Goal: Task Accomplishment & Management: Manage account settings

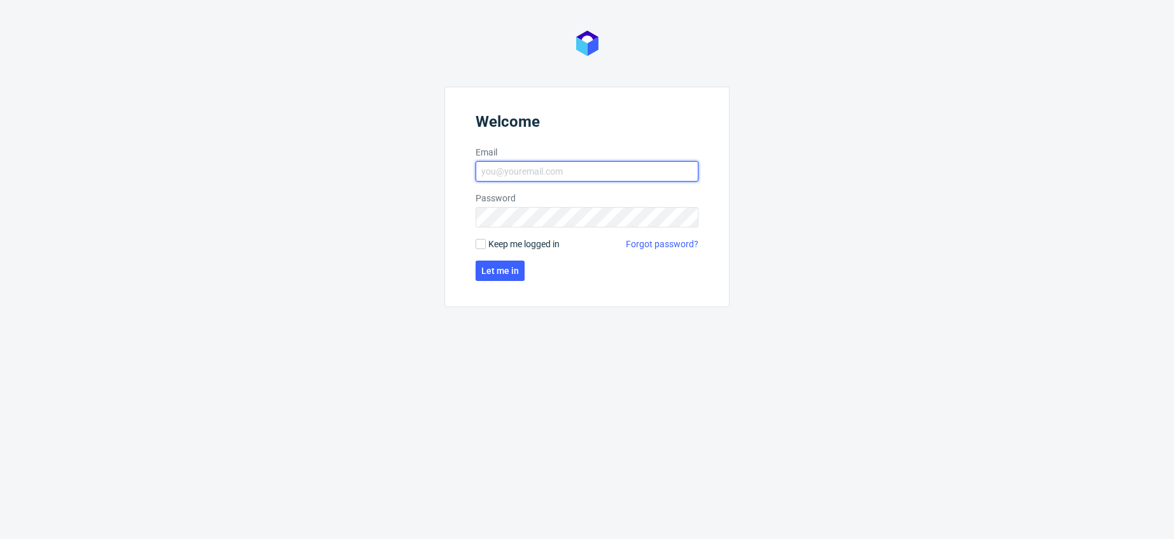
type input "[EMAIL_ADDRESS][PERSON_NAME][DOMAIN_NAME]"
click at [522, 176] on input "[EMAIL_ADDRESS][PERSON_NAME][DOMAIN_NAME]" at bounding box center [587, 171] width 223 height 20
click at [501, 266] on span "Let me in" at bounding box center [500, 270] width 38 height 9
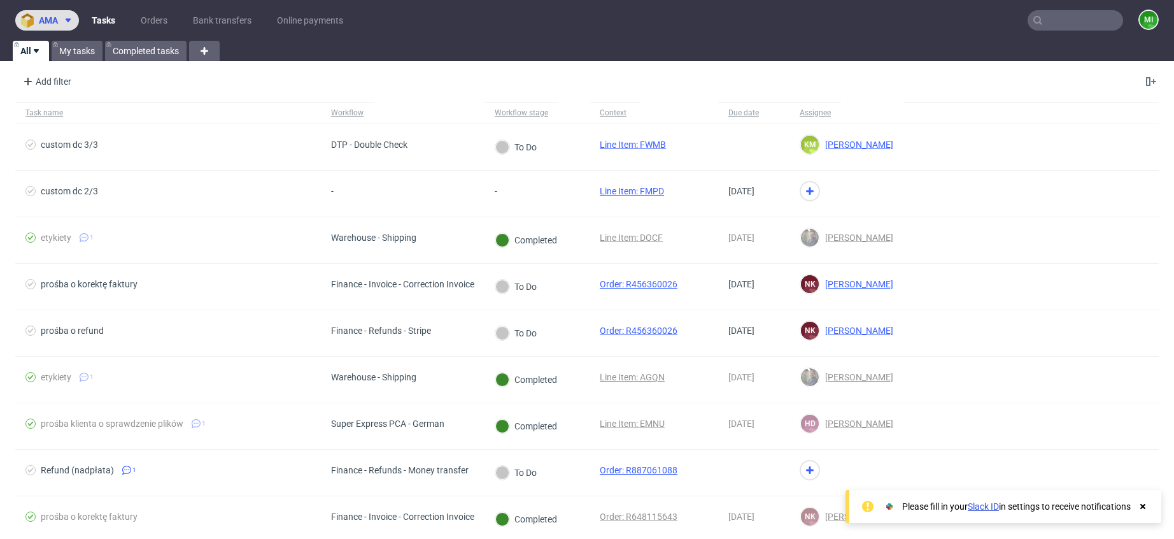
click at [59, 18] on span at bounding box center [65, 20] width 15 height 10
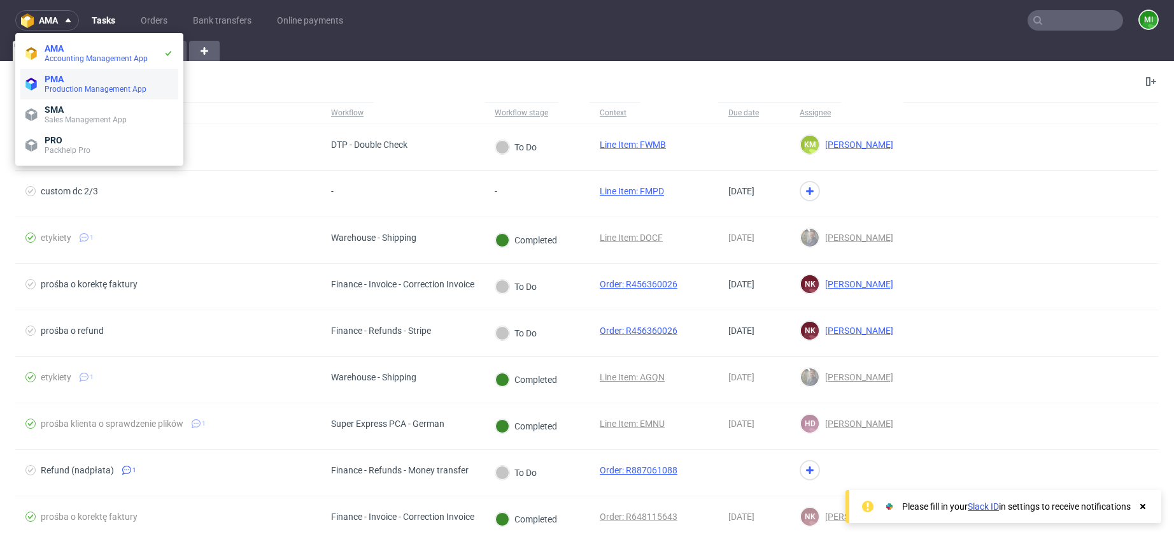
click at [63, 77] on span "PMA" at bounding box center [54, 79] width 19 height 10
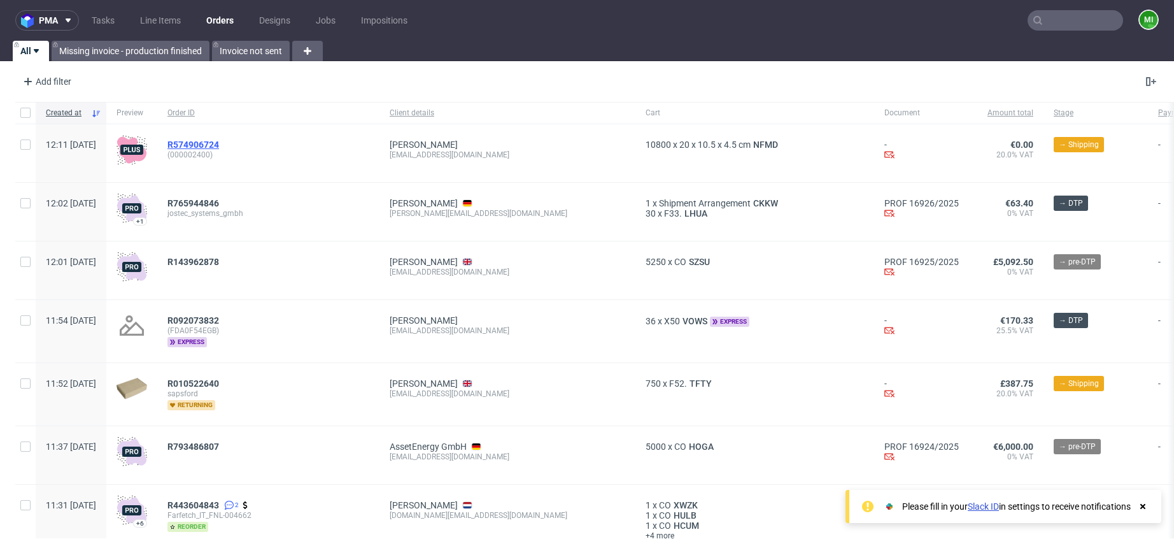
click at [219, 141] on span "R574906724" at bounding box center [193, 144] width 52 height 10
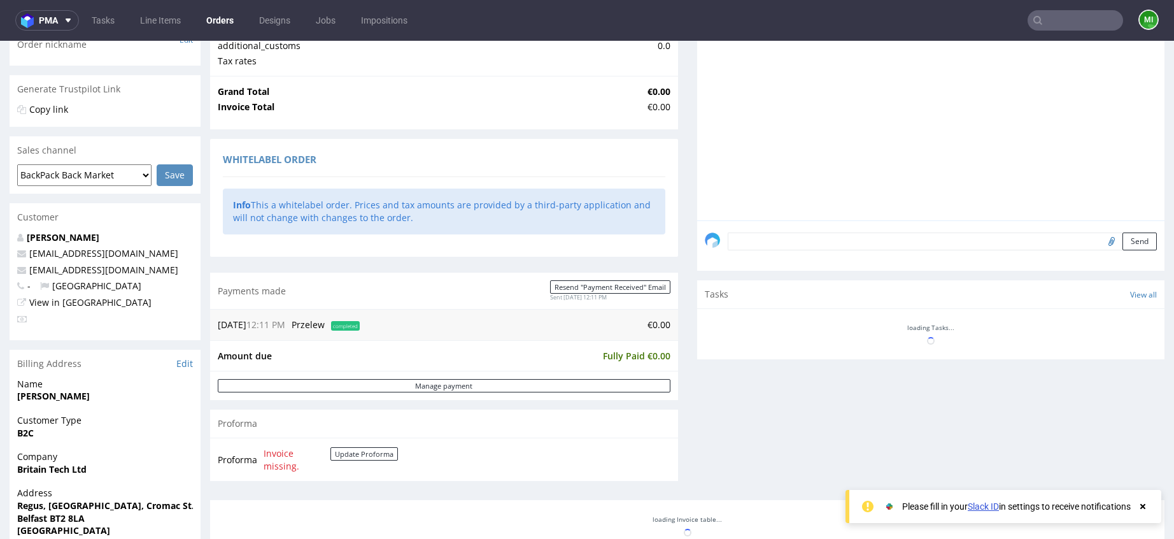
scroll to position [224, 0]
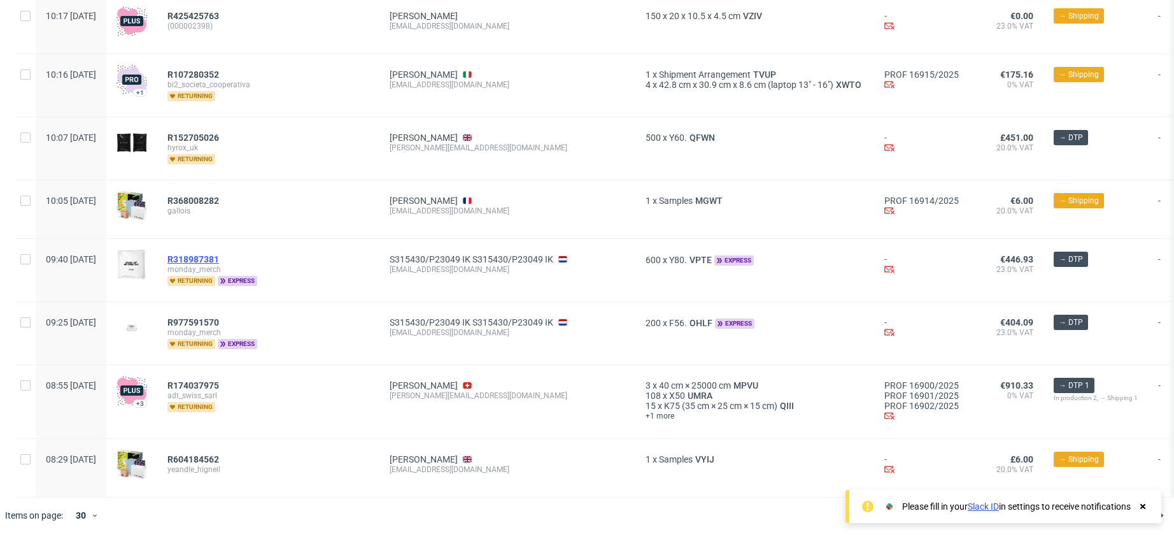
click at [216, 254] on span "R318987381" at bounding box center [193, 259] width 52 height 10
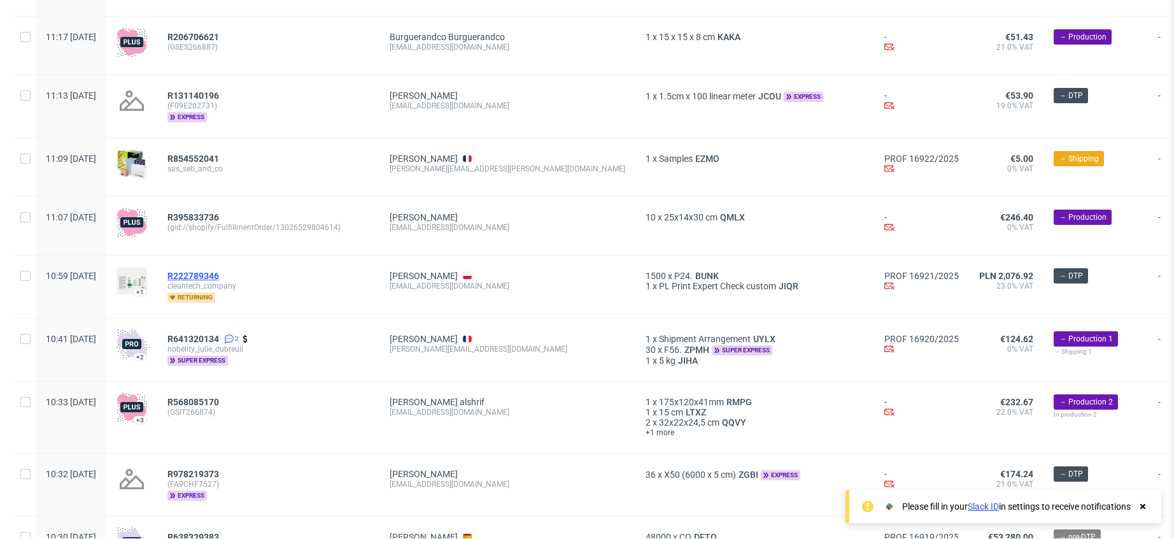
click at [219, 274] on span "R222789346" at bounding box center [193, 276] width 52 height 10
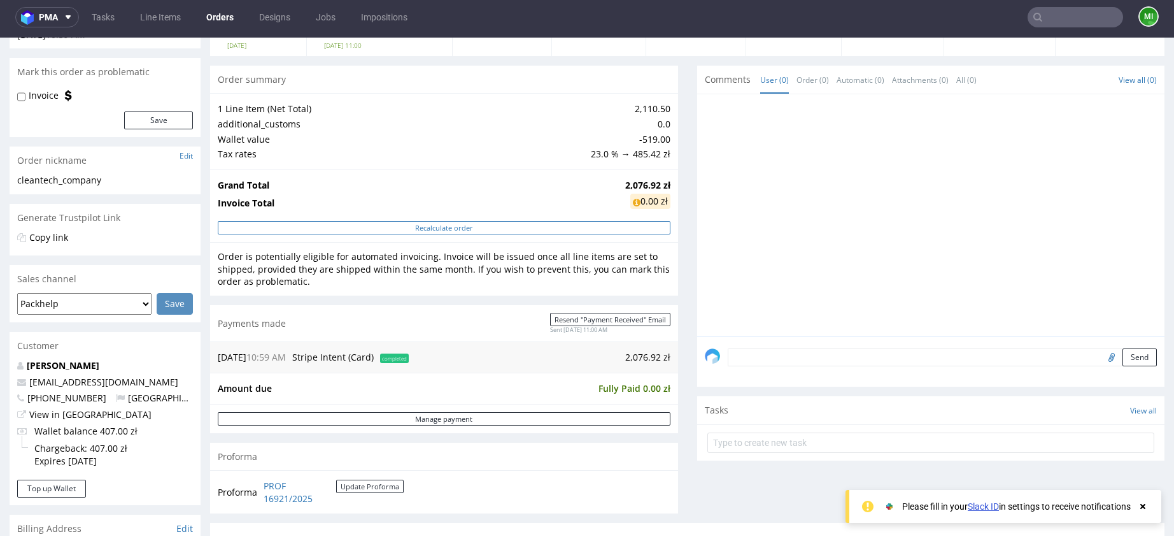
scroll to position [13, 0]
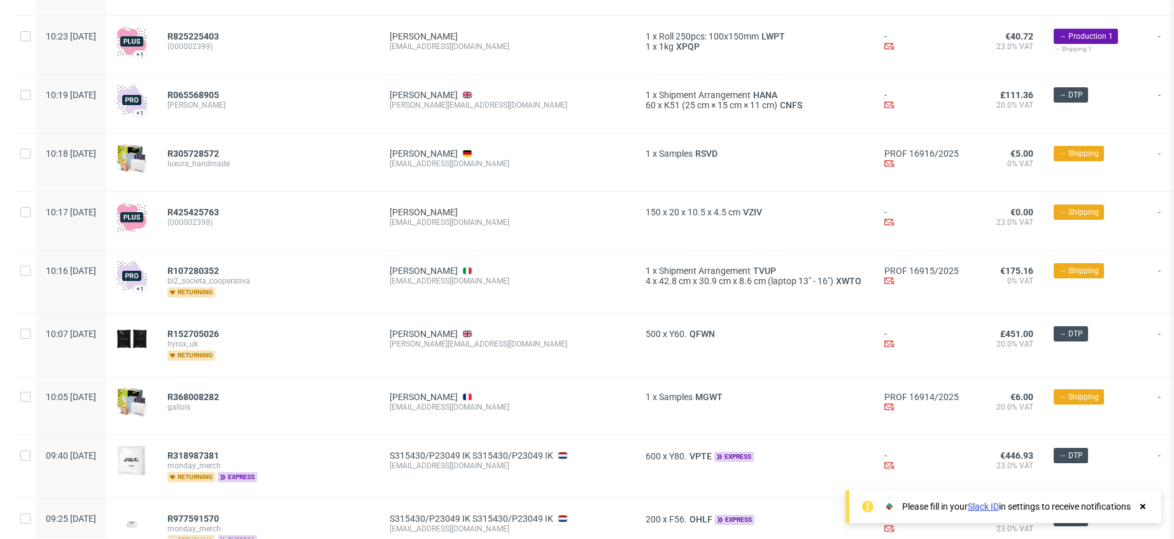
scroll to position [1490, 0]
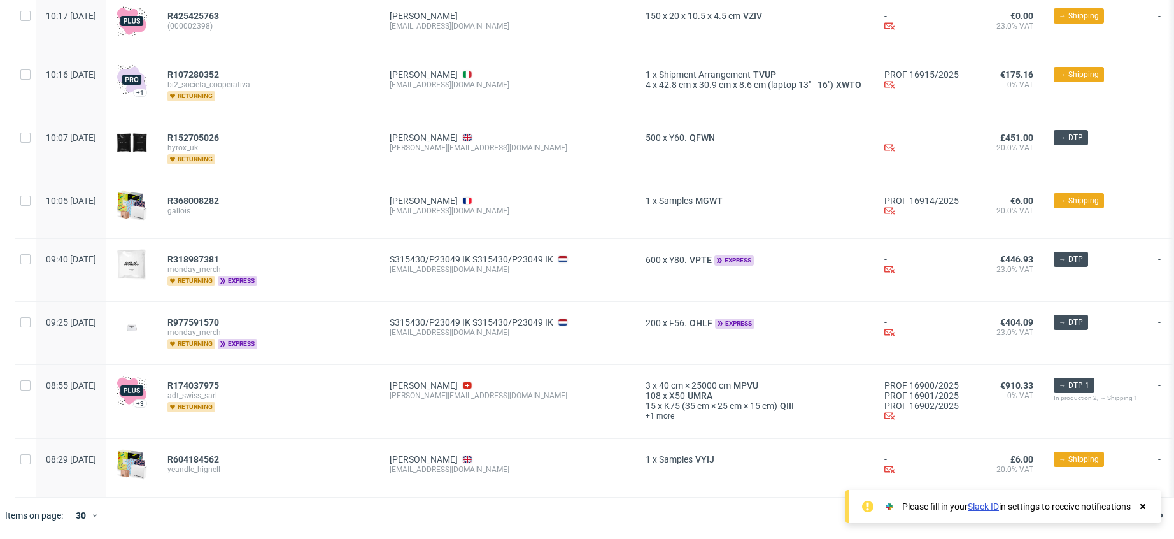
click at [1140, 502] on icon at bounding box center [1142, 506] width 11 height 10
drag, startPoint x: 1021, startPoint y: 511, endPoint x: 1009, endPoint y: 507, distance: 12.7
click at [1021, 511] on span "3" at bounding box center [1028, 514] width 14 height 15
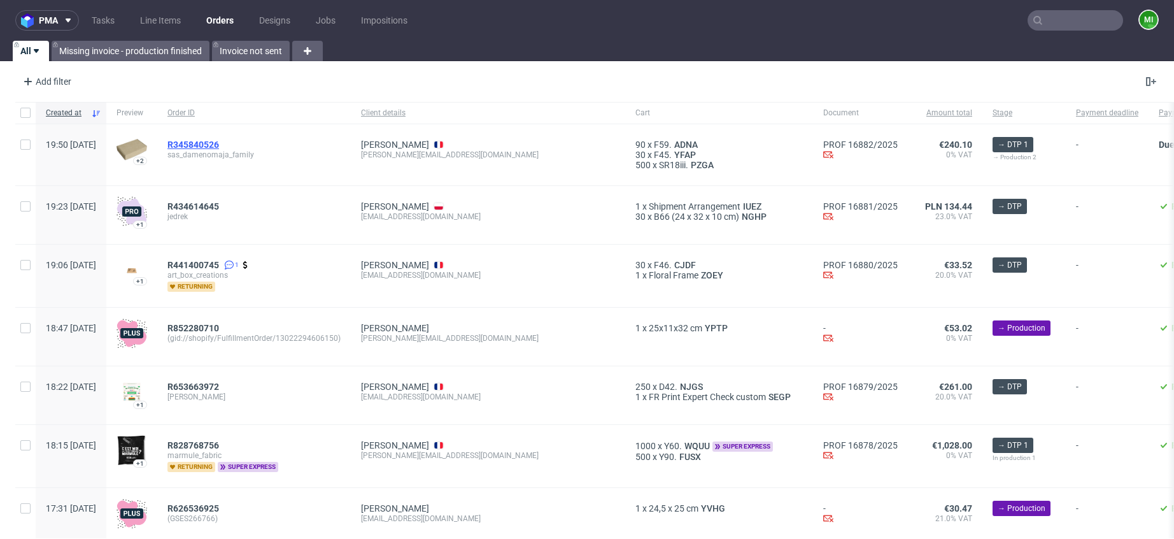
click at [211, 143] on span "R345840526" at bounding box center [193, 144] width 52 height 10
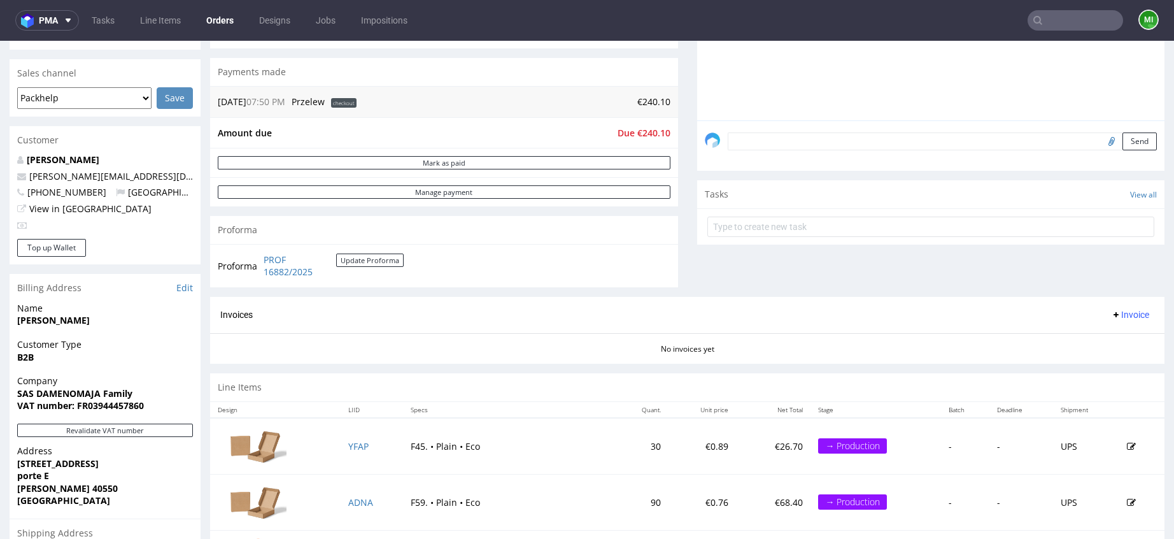
scroll to position [298, 0]
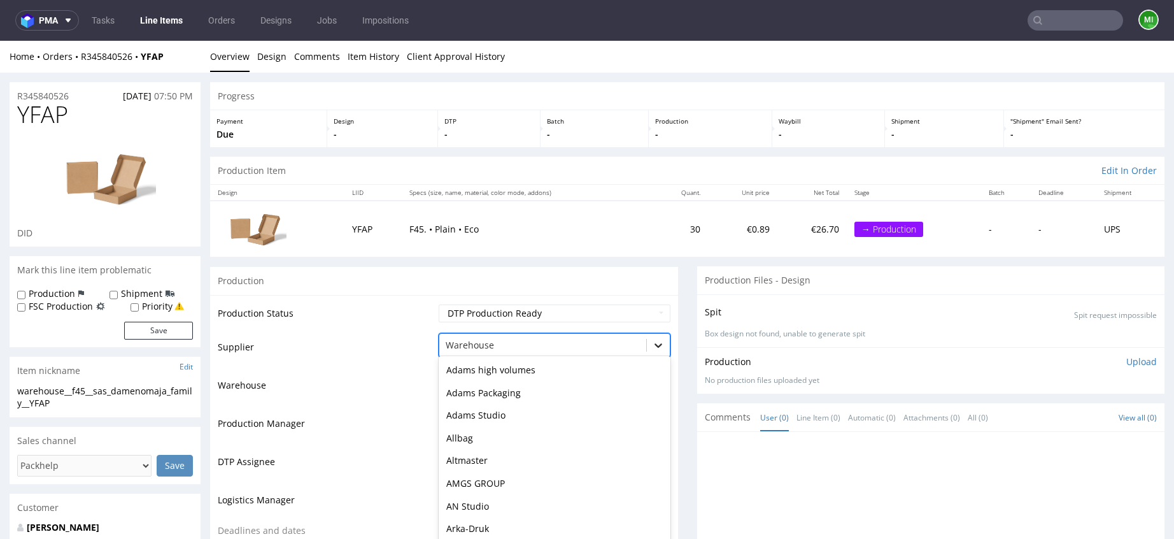
scroll to position [13, 0]
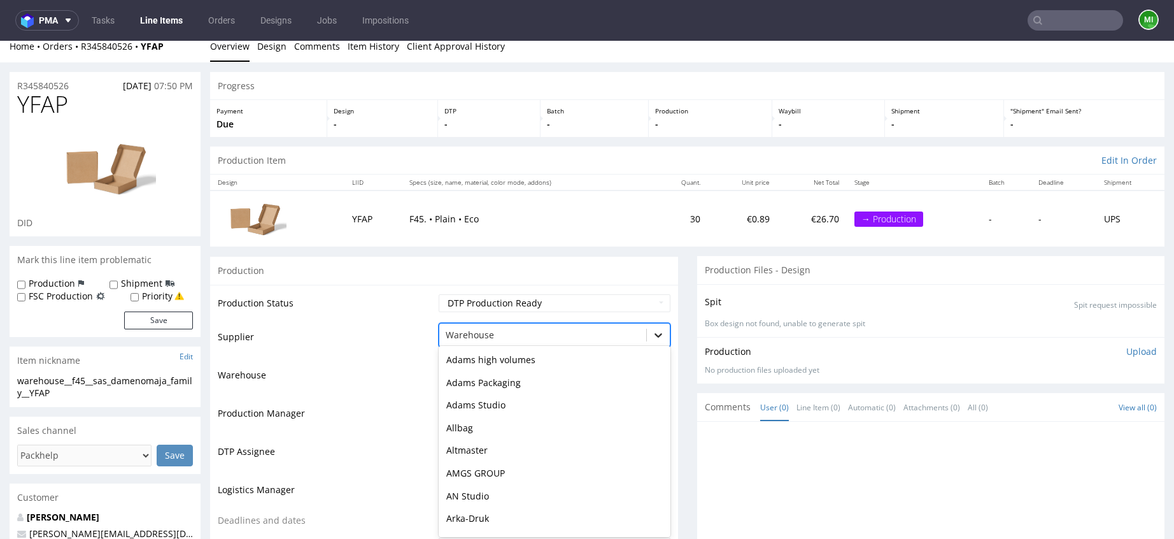
click at [654, 343] on div at bounding box center [658, 334] width 23 height 23
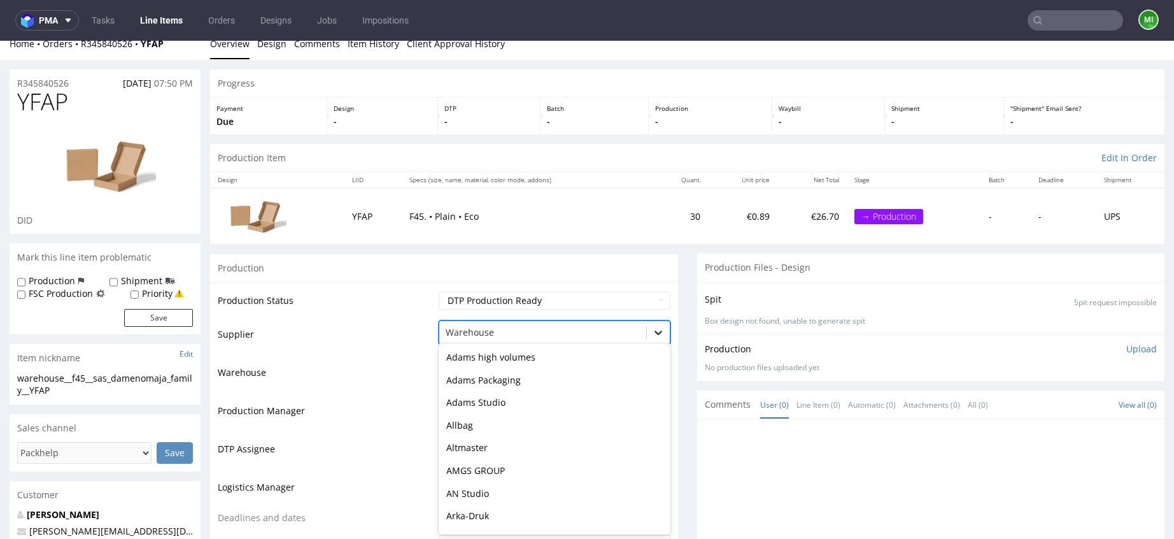
scroll to position [3604, 0]
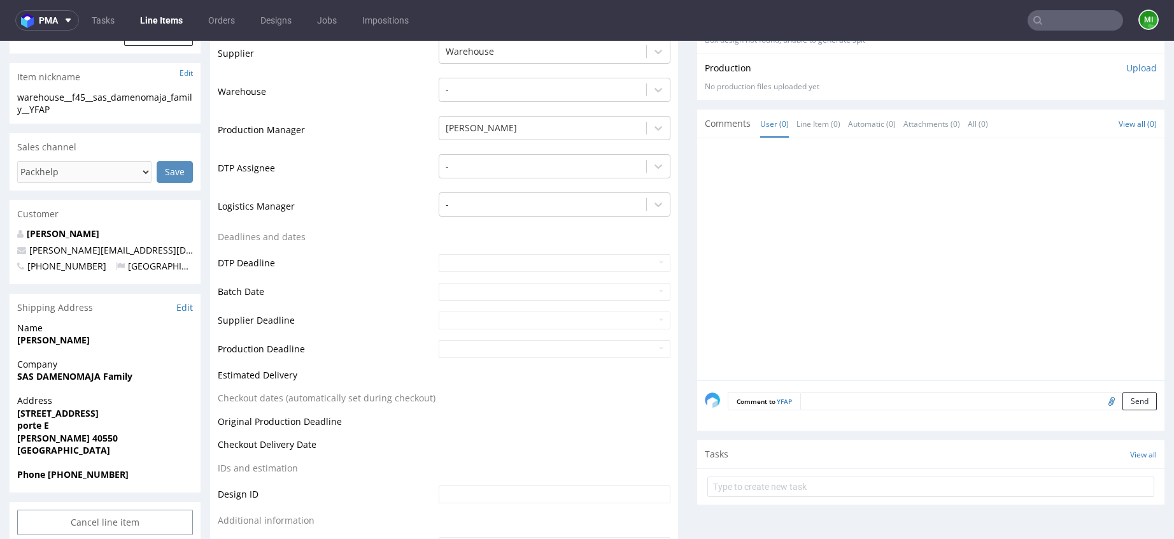
scroll to position [449, 0]
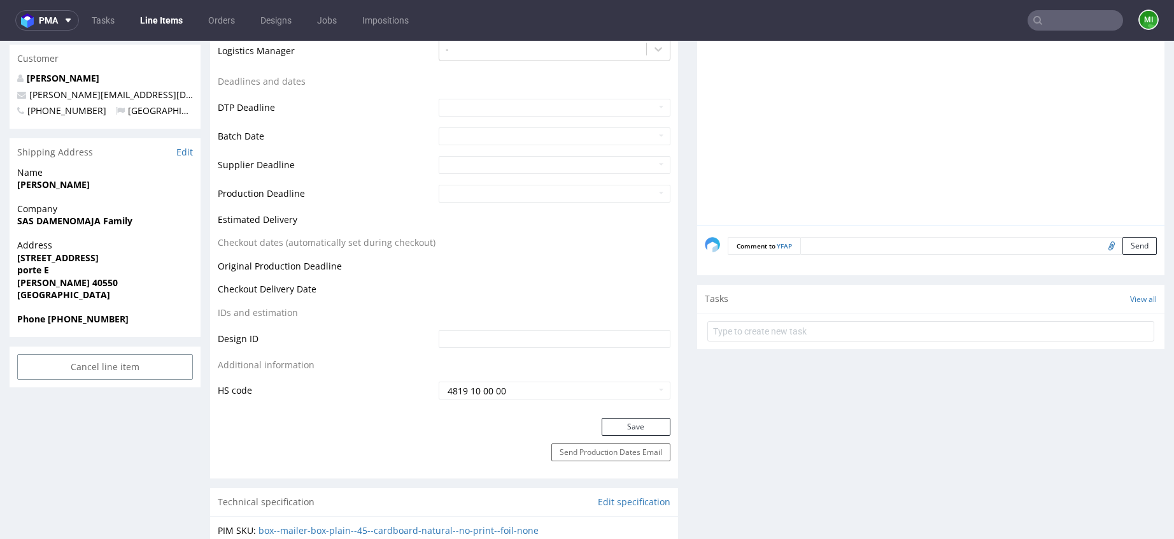
click at [577, 392] on input "4819 10 00 00" at bounding box center [555, 390] width 232 height 18
click at [614, 355] on td at bounding box center [552, 343] width 235 height 29
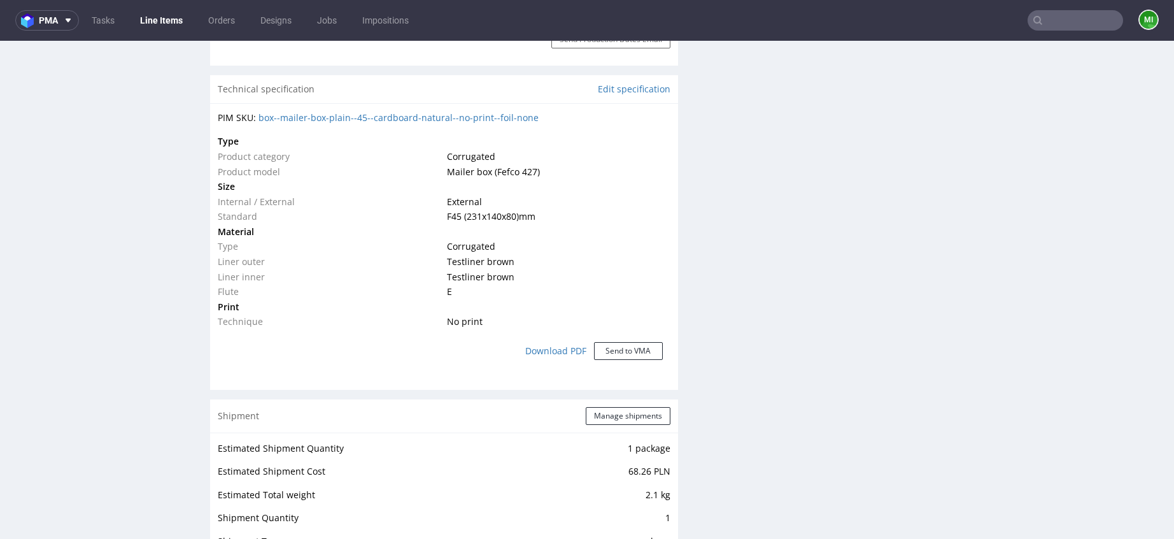
scroll to position [1100, 0]
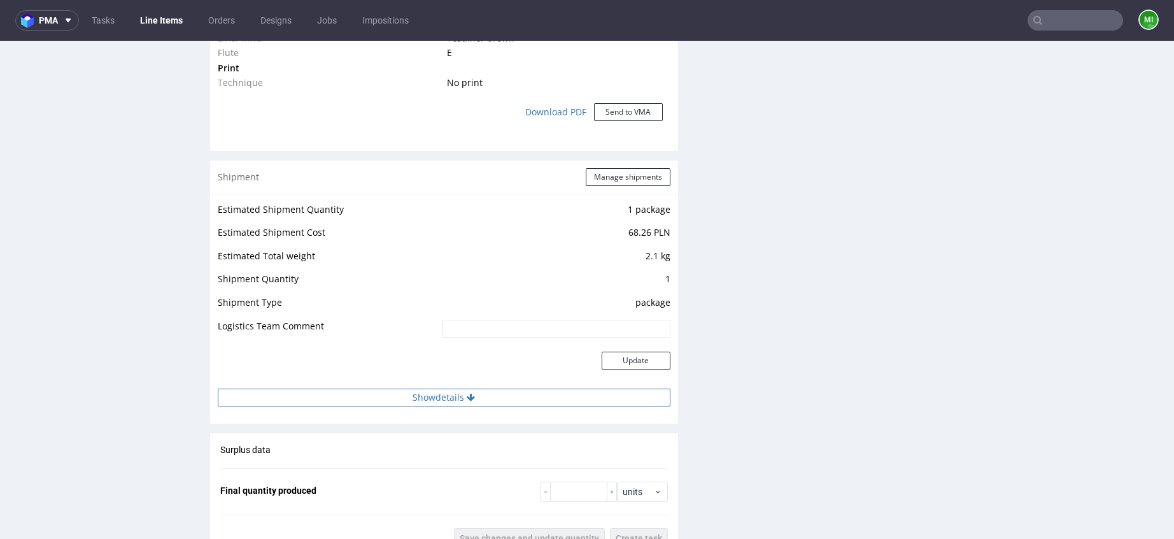
click at [427, 395] on button "Show details" at bounding box center [444, 397] width 453 height 18
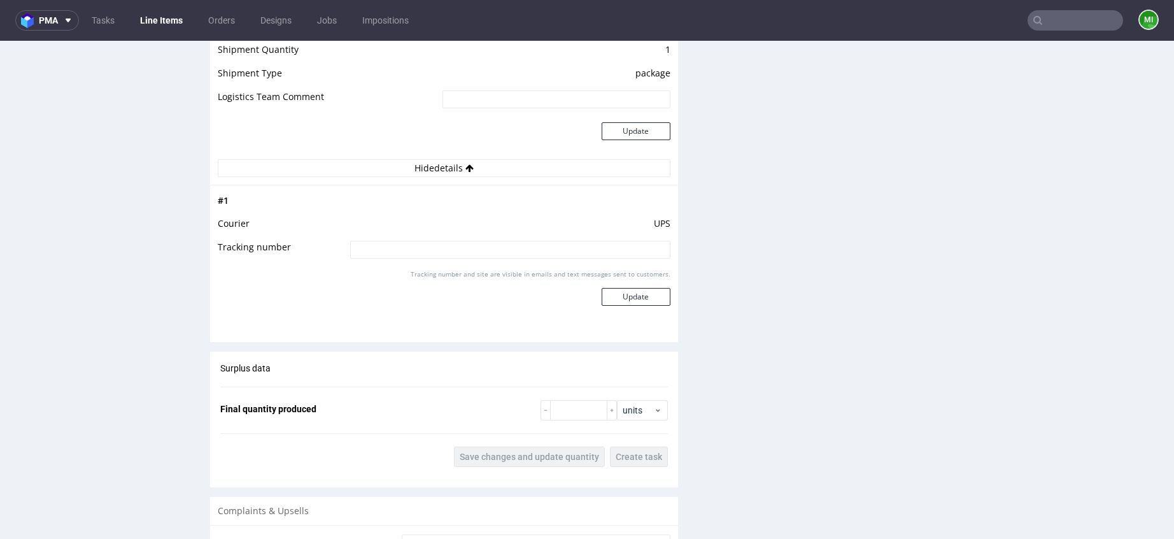
scroll to position [1369, 0]
